Goal: Task Accomplishment & Management: Complete application form

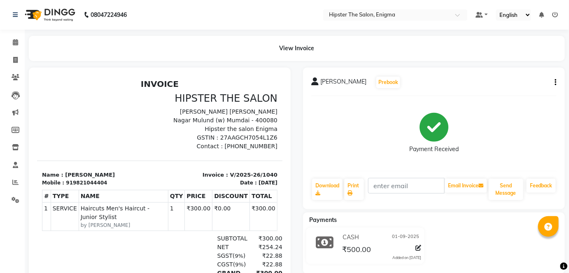
click at [19, 35] on li "Calendar" at bounding box center [12, 43] width 25 height 18
click at [17, 49] on link "Calendar" at bounding box center [12, 43] width 20 height 14
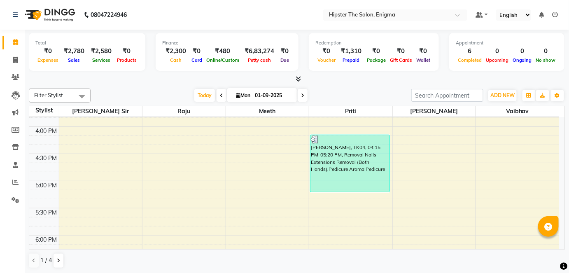
scroll to position [425, 0]
click at [21, 63] on span at bounding box center [15, 60] width 14 height 9
select select "service"
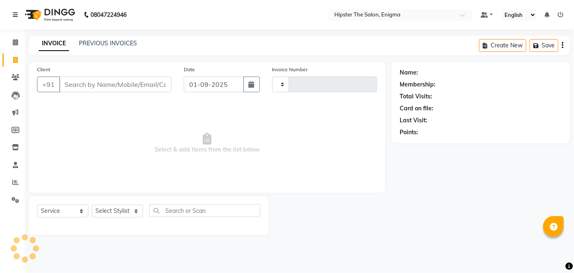
type input "1041"
select select "4468"
click at [76, 80] on input "Client" at bounding box center [115, 85] width 112 height 16
type input "n"
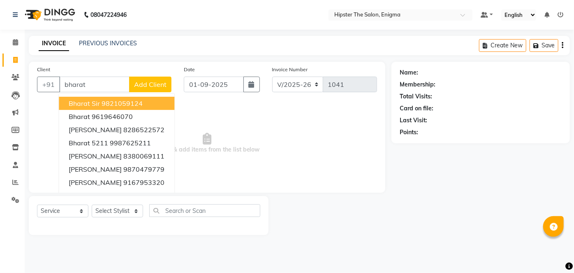
click at [114, 98] on button "bharat sir 9821059124" at bounding box center [117, 103] width 116 height 13
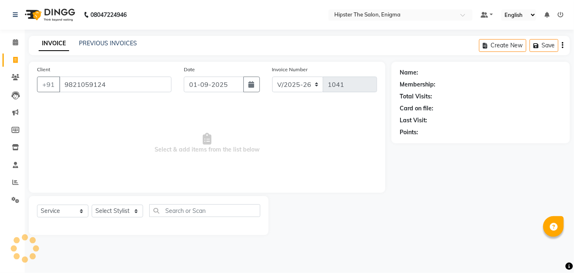
type input "9821059124"
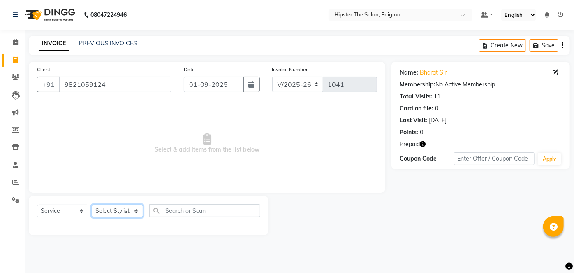
click at [126, 207] on select "Select Stylist [PERSON_NAME] [PERSON_NAME] [PERSON_NAME] [PERSON_NAME] poonam […" at bounding box center [117, 211] width 51 height 13
select select "85574"
click at [92, 205] on select "Select Stylist [PERSON_NAME] [PERSON_NAME] [PERSON_NAME] [PERSON_NAME] poonam […" at bounding box center [117, 211] width 51 height 13
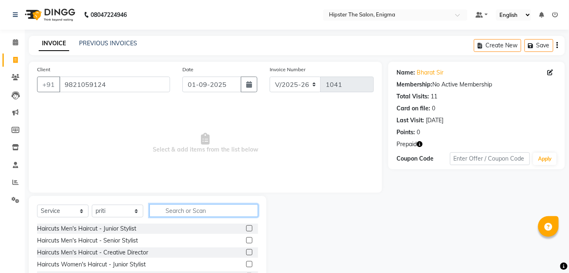
click at [198, 211] on input "text" at bounding box center [203, 210] width 109 height 13
type input "facia"
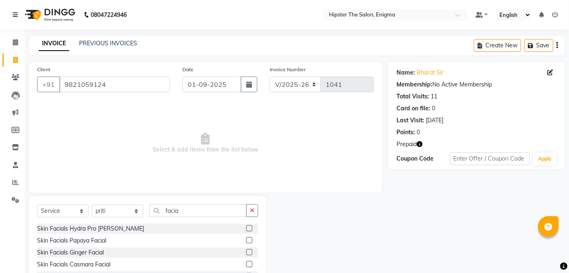
drag, startPoint x: 181, startPoint y: 247, endPoint x: 149, endPoint y: 194, distance: 61.8
click at [149, 194] on div "Client [PHONE_NUMBER] Date [DATE] Invoice Number V/2025 V/[PHONE_NUMBER] Select…" at bounding box center [205, 190] width 365 height 256
click at [246, 229] on label at bounding box center [249, 227] width 6 height 6
click at [246, 229] on input "checkbox" at bounding box center [248, 227] width 5 height 5
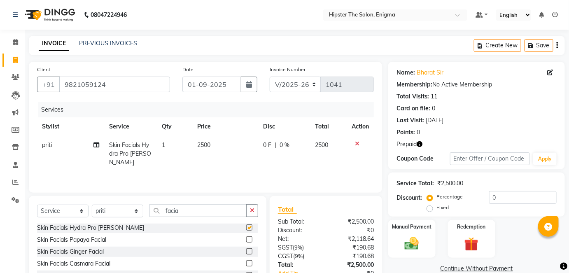
checkbox input "false"
click at [264, 144] on span "0 F" at bounding box center [267, 145] width 8 height 9
select select "85574"
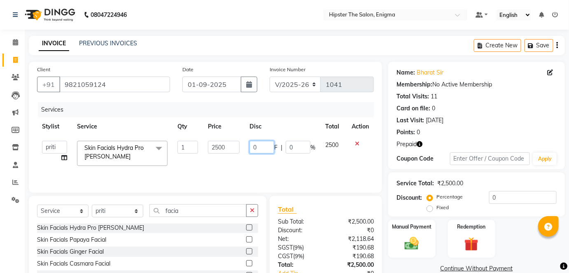
click at [264, 144] on input "0" at bounding box center [261, 147] width 25 height 13
type input "0"
type input "1300"
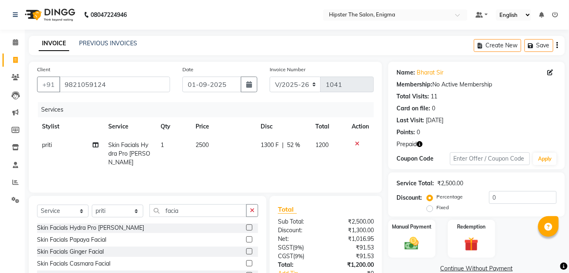
click at [260, 169] on div "Services Stylist Service Qty Price Disc Total Action [PERSON_NAME] Skin Facials…" at bounding box center [205, 143] width 337 height 82
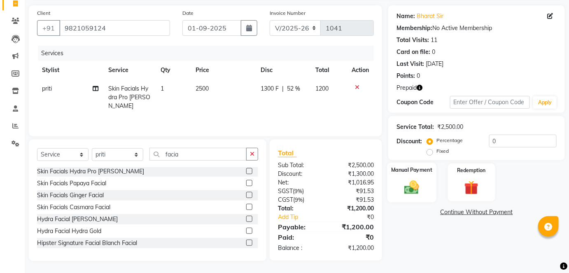
click at [427, 179] on div "Manual Payment" at bounding box center [411, 183] width 49 height 40
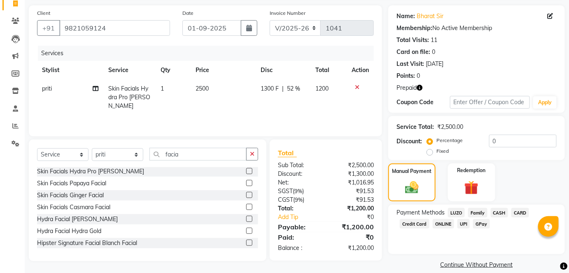
click at [500, 214] on span "CASH" at bounding box center [499, 212] width 18 height 9
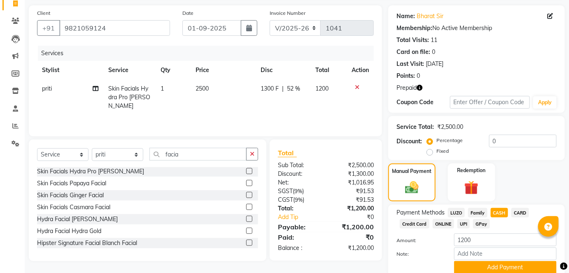
scroll to position [89, 0]
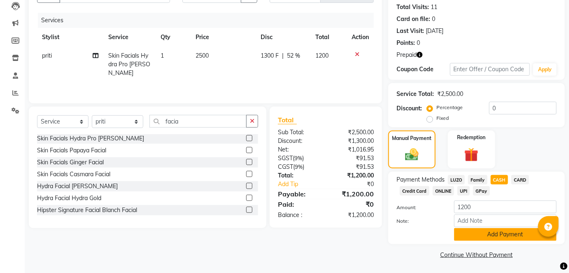
click at [491, 234] on button "Add Payment" at bounding box center [505, 234] width 102 height 13
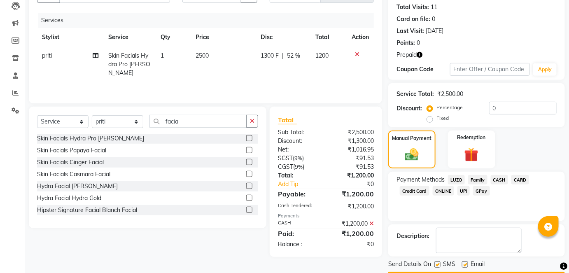
scroll to position [112, 0]
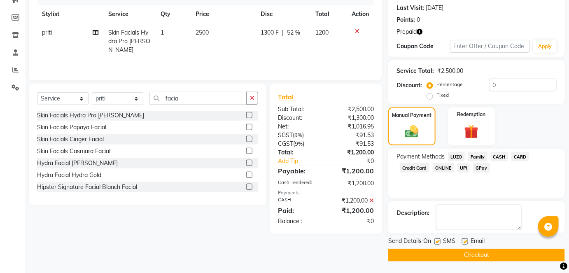
click at [482, 252] on button "Checkout" at bounding box center [476, 255] width 177 height 13
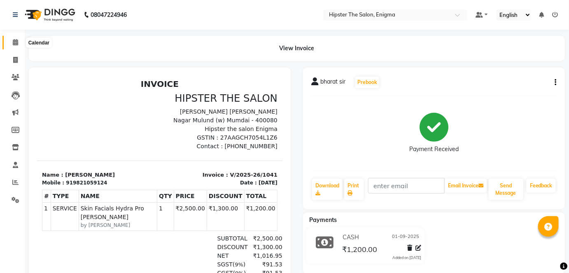
click at [13, 44] on icon at bounding box center [15, 42] width 5 height 6
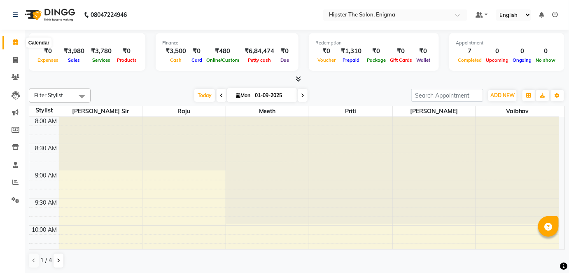
click at [13, 40] on icon at bounding box center [15, 42] width 5 height 6
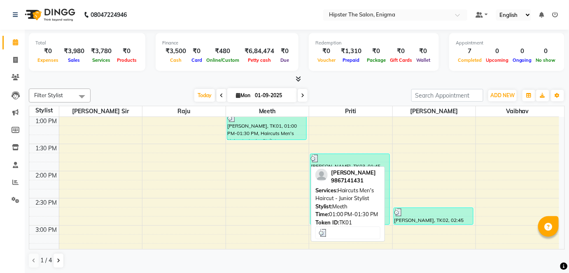
scroll to position [272, 0]
